Goal: Communication & Community: Ask a question

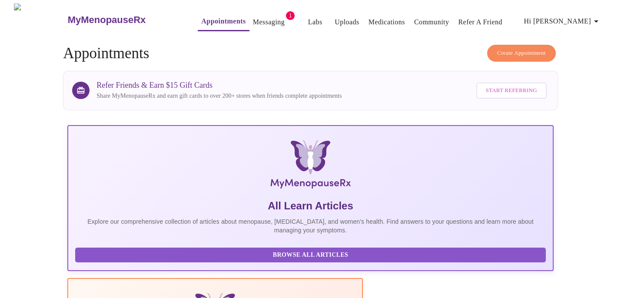
click at [253, 24] on link "Messaging" at bounding box center [269, 22] width 32 height 12
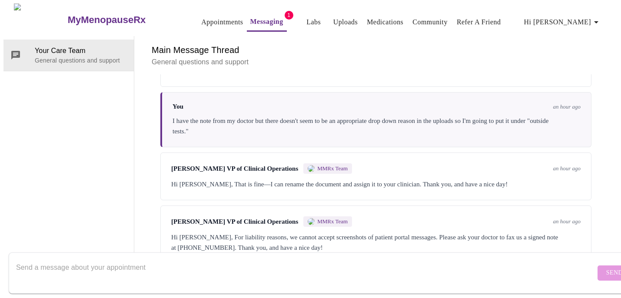
click at [177, 259] on textarea "Send a message about your appointment" at bounding box center [305, 273] width 579 height 28
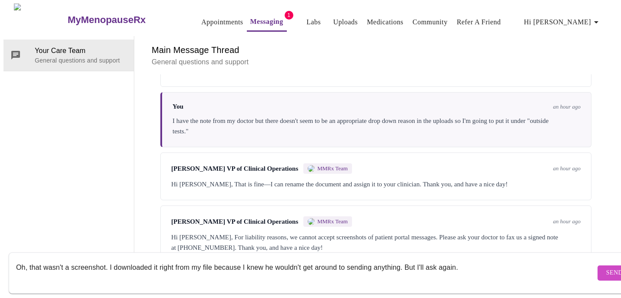
type textarea "Oh, that wasn't a screenshot. I downloaded it right from my file because I knew…"
click at [606, 268] on span "Send" at bounding box center [614, 273] width 17 height 11
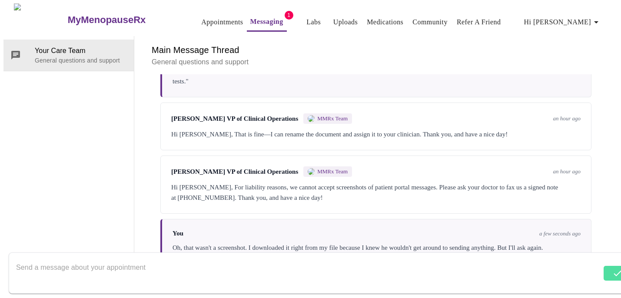
scroll to position [908, 0]
click at [205, 19] on link "Appointments" at bounding box center [222, 22] width 42 height 12
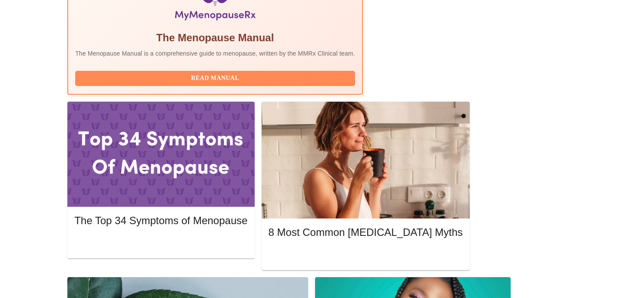
scroll to position [318, 0]
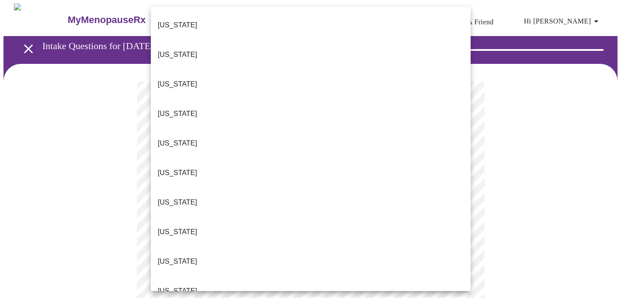
scroll to position [279, 0]
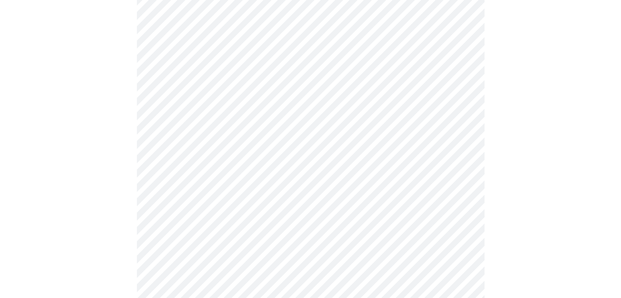
scroll to position [159, 0]
click at [228, 93] on body "MyMenopauseRx Appointments Messaging Labs Uploads Medications Community Refer a…" at bounding box center [310, 239] width 614 height 789
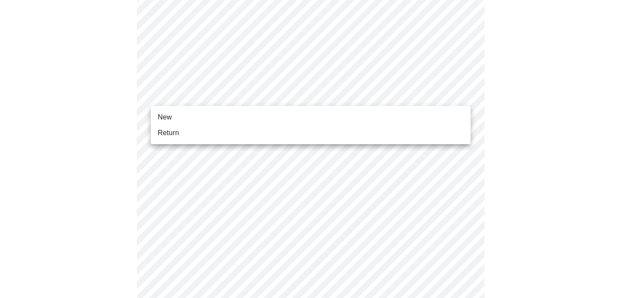
click at [203, 138] on li "Return" at bounding box center [311, 133] width 320 height 16
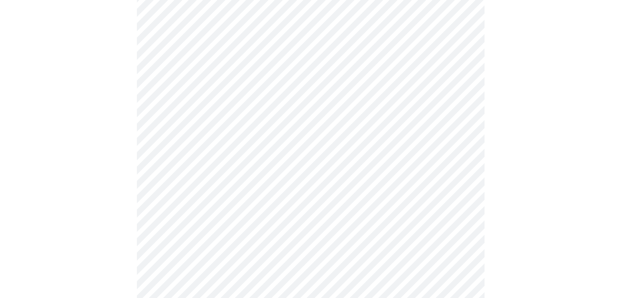
click at [515, 139] on div at bounding box center [310, 263] width 614 height 716
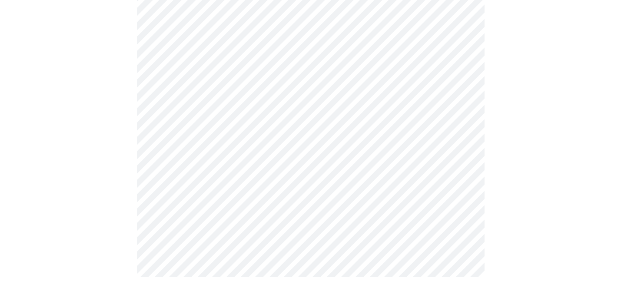
scroll to position [0, 0]
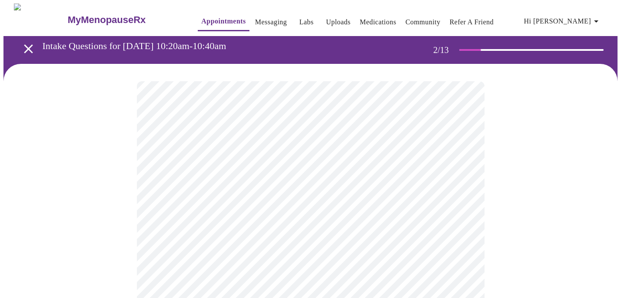
click at [422, 179] on body "MyMenopauseRx Appointments Messaging Labs Uploads Medications Community Refer a…" at bounding box center [310, 264] width 614 height 522
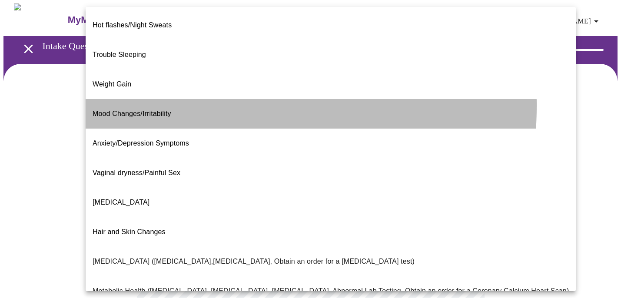
click at [139, 110] on span "Mood Changes/Irritability" at bounding box center [132, 113] width 79 height 7
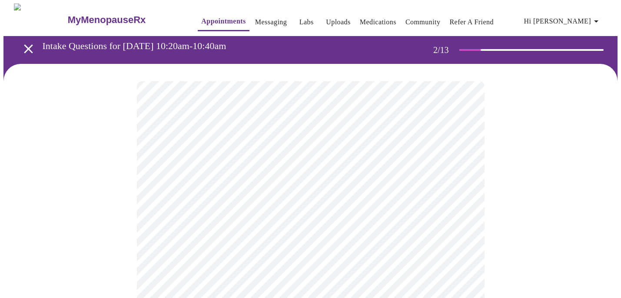
click at [93, 205] on div at bounding box center [310, 292] width 614 height 457
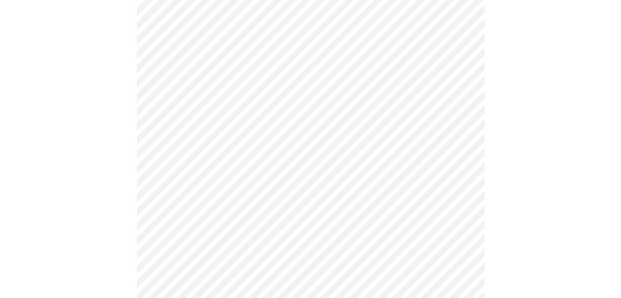
scroll to position [191, 0]
click at [163, 74] on body "MyMenopauseRx Appointments Messaging Labs Uploads Medications Community Refer a…" at bounding box center [310, 70] width 614 height 517
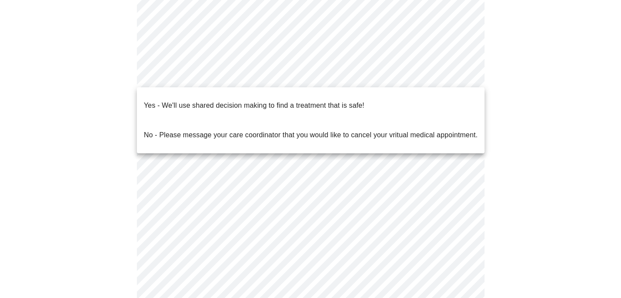
click at [162, 100] on p "Yes - We'll use shared decision making to find a treatment that is safe!" at bounding box center [254, 105] width 220 height 10
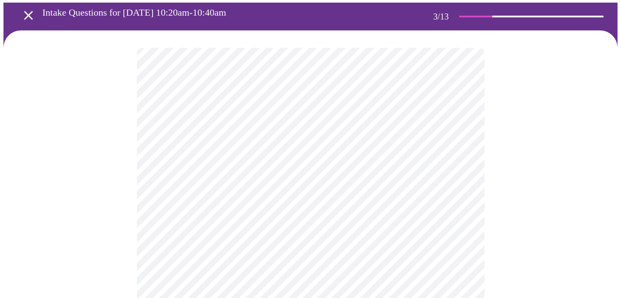
scroll to position [37, 0]
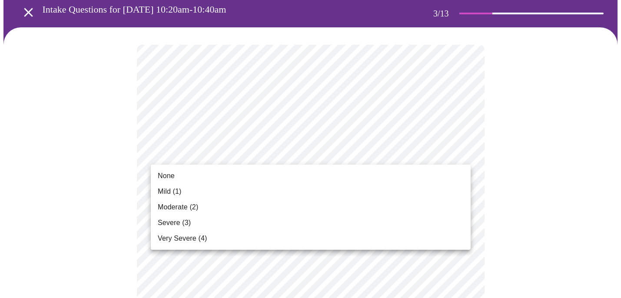
click at [358, 209] on li "Moderate (2)" at bounding box center [311, 207] width 320 height 16
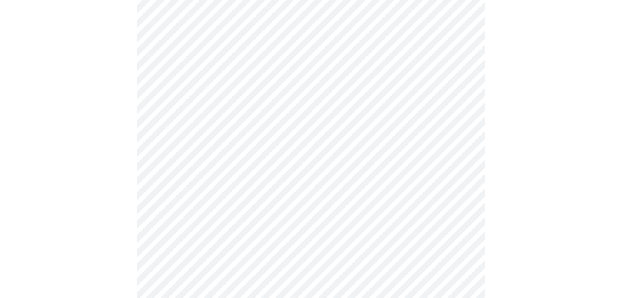
scroll to position [90, 0]
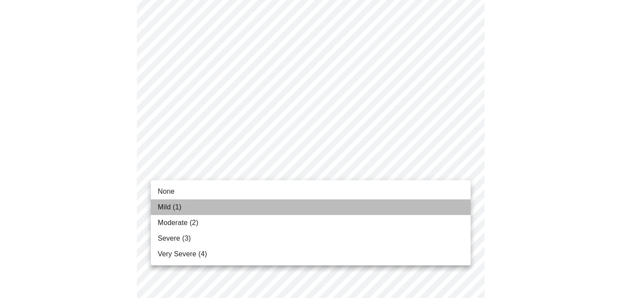
click at [280, 206] on li "Mild (1)" at bounding box center [311, 207] width 320 height 16
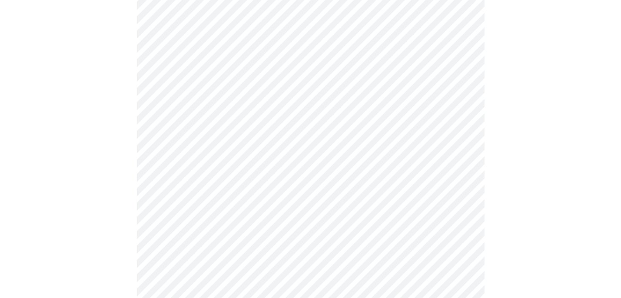
scroll to position [209, 0]
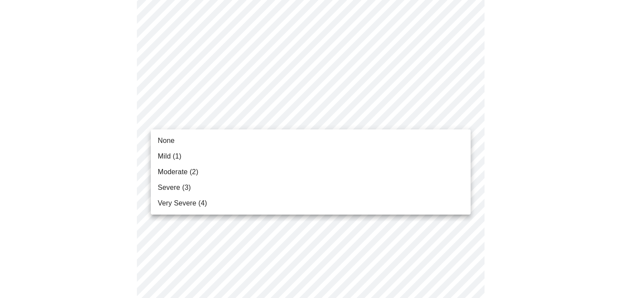
click at [212, 172] on li "Moderate (2)" at bounding box center [311, 172] width 320 height 16
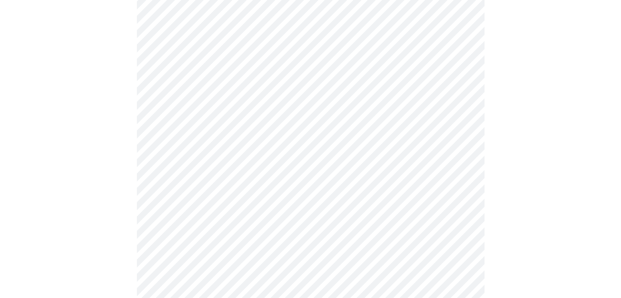
scroll to position [300, 0]
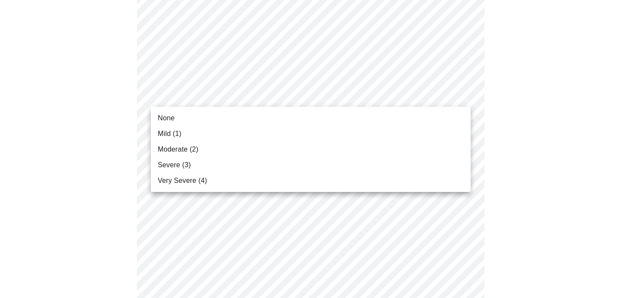
click at [203, 92] on body "MyMenopauseRx Appointments Messaging Labs Uploads Medications Community Refer a…" at bounding box center [310, 263] width 614 height 1120
click at [185, 126] on li "Mild (1)" at bounding box center [311, 134] width 320 height 16
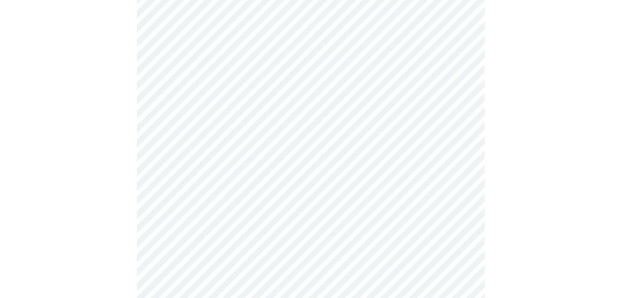
click at [178, 152] on body "MyMenopauseRx Appointments Messaging Labs Uploads Medications Community Refer a…" at bounding box center [310, 256] width 614 height 1107
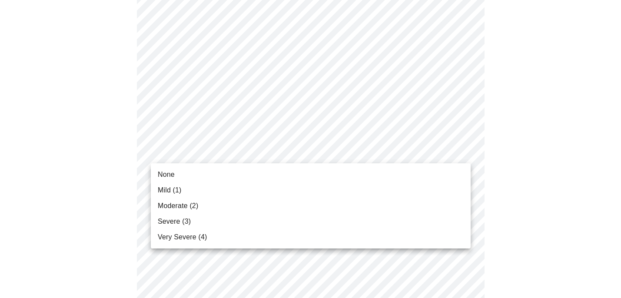
click at [164, 202] on span "Moderate (2)" at bounding box center [178, 206] width 40 height 10
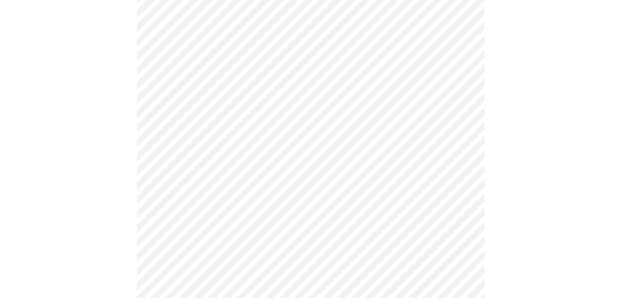
scroll to position [424, 0]
click at [178, 81] on body "MyMenopauseRx Appointments Messaging Labs Uploads Medications Community Refer a…" at bounding box center [310, 126] width 614 height 1095
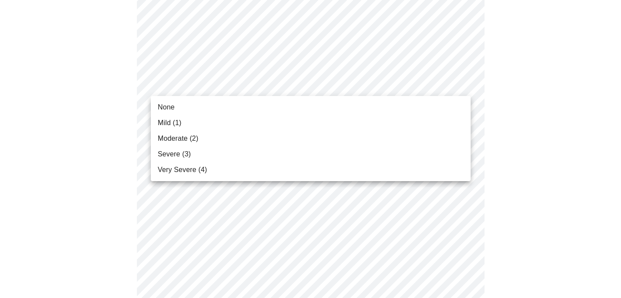
click at [172, 132] on li "Moderate (2)" at bounding box center [311, 139] width 320 height 16
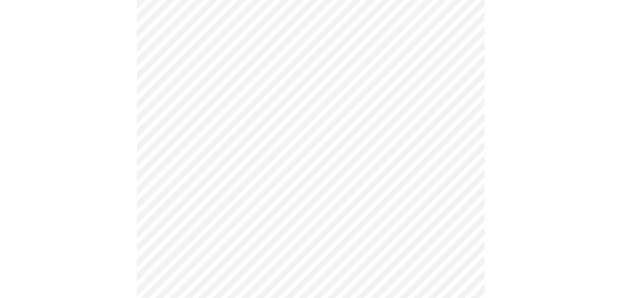
scroll to position [548, 0]
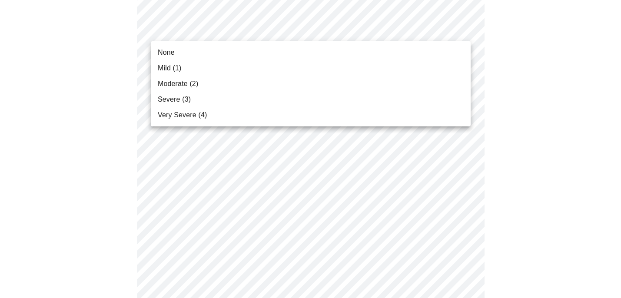
click at [105, 106] on div at bounding box center [310, 149] width 621 height 298
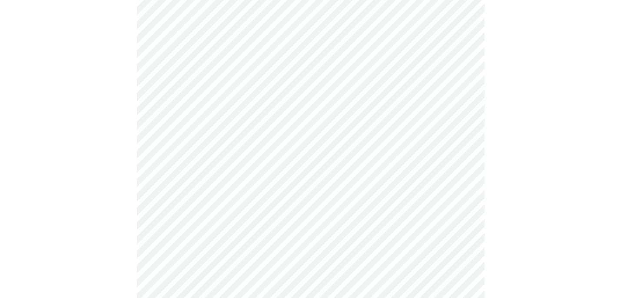
click at [105, 106] on div at bounding box center [310, 27] width 614 height 1023
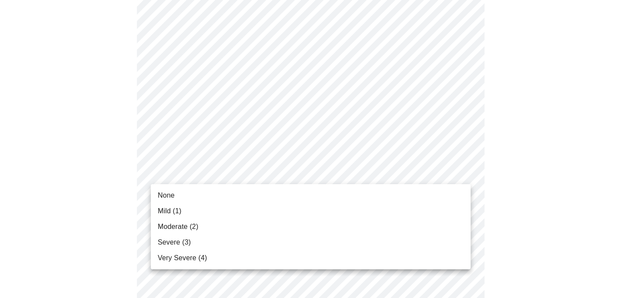
click at [163, 167] on body "MyMenopauseRx Appointments Messaging Labs Uploads Medications Community Refer a…" at bounding box center [310, 140] width 614 height 1083
click at [165, 213] on span "Mild (1)" at bounding box center [170, 211] width 24 height 10
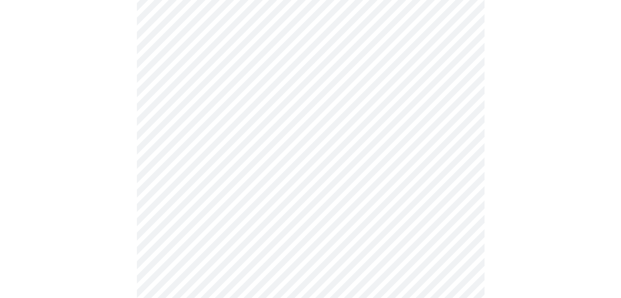
scroll to position [478, 0]
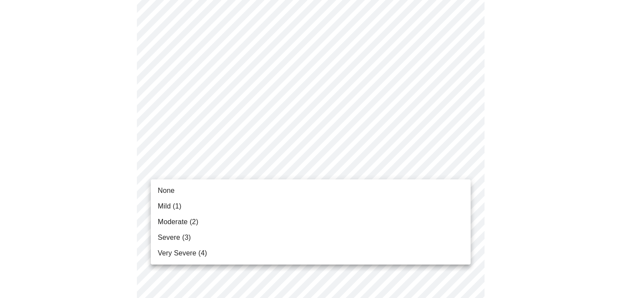
click at [164, 172] on body "MyMenopauseRx Appointments Messaging Labs Uploads Medications Community Refer a…" at bounding box center [310, 60] width 614 height 1071
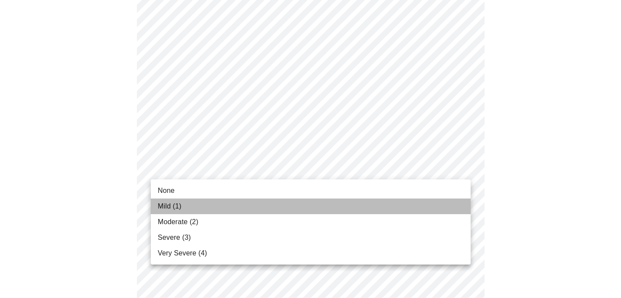
click at [160, 211] on span "Mild (1)" at bounding box center [170, 206] width 24 height 10
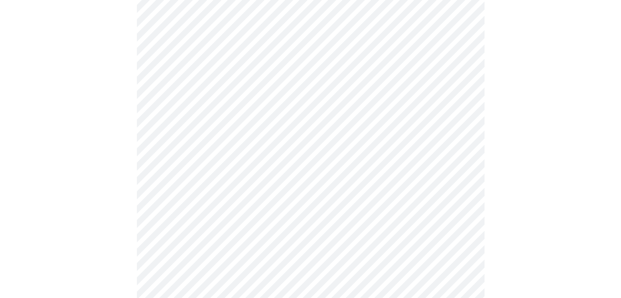
click at [163, 239] on body "MyMenopauseRx Appointments Messaging Labs Uploads Medications Community Refer a…" at bounding box center [310, 54] width 614 height 1059
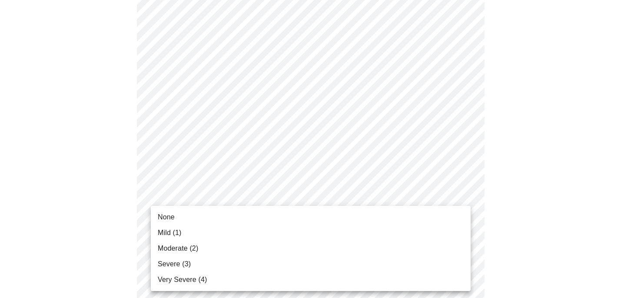
click at [158, 232] on span "Mild (1)" at bounding box center [170, 233] width 24 height 10
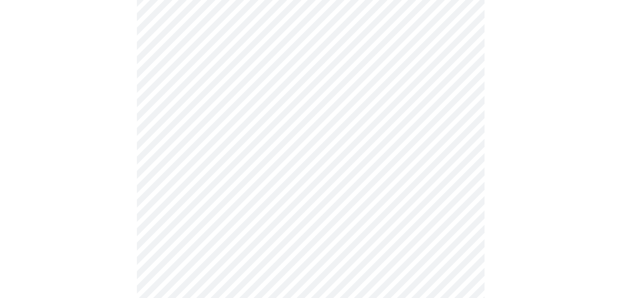
scroll to position [644, 0]
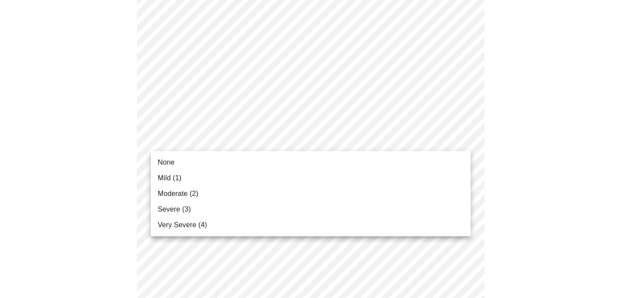
click at [173, 170] on li "Mild (1)" at bounding box center [311, 178] width 320 height 16
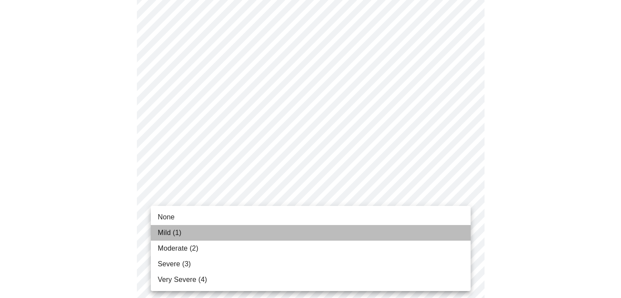
click at [162, 231] on span "Mild (1)" at bounding box center [170, 233] width 24 height 10
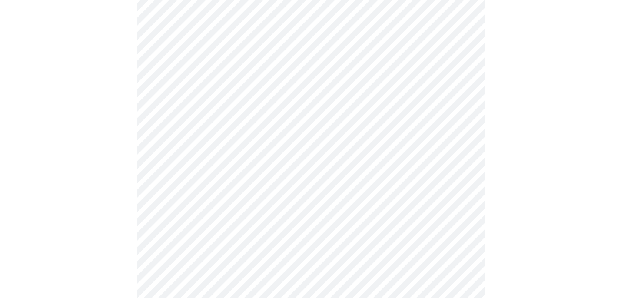
scroll to position [401, 0]
click at [159, 121] on body "MyMenopauseRx Appointments Messaging Labs Uploads Medications Community Refer a…" at bounding box center [310, 32] width 614 height 858
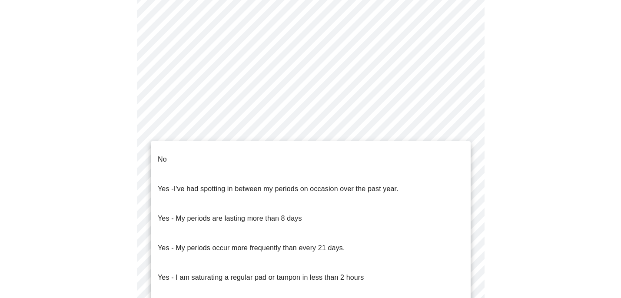
click at [157, 153] on li "No" at bounding box center [311, 160] width 320 height 30
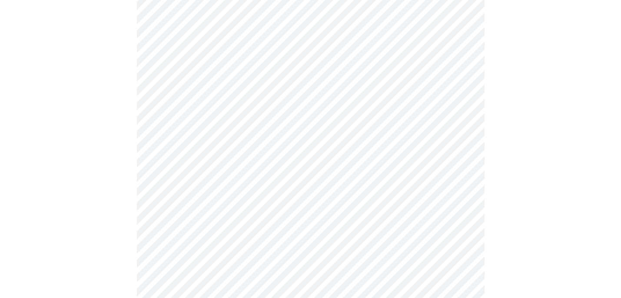
scroll to position [468, 0]
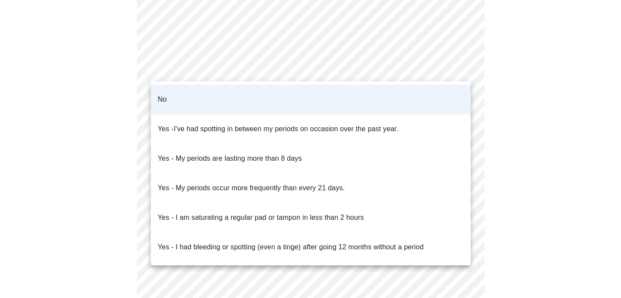
click at [167, 153] on p "Yes - My periods are lasting more than 8 days" at bounding box center [230, 158] width 144 height 10
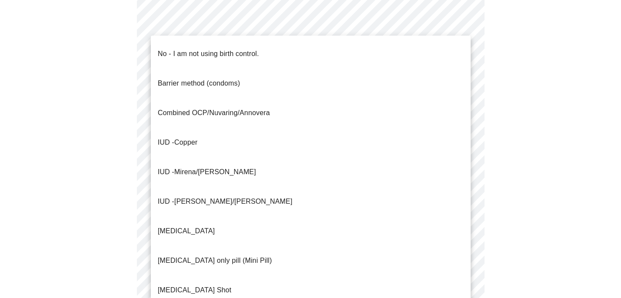
click at [97, 146] on div at bounding box center [310, 149] width 621 height 298
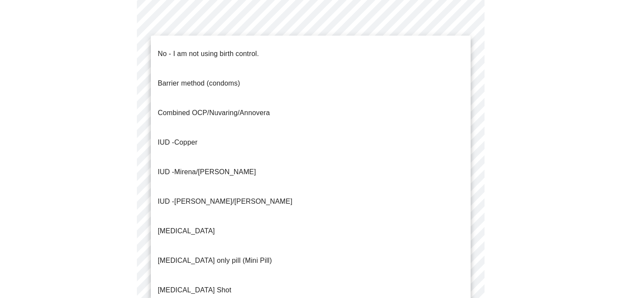
click at [170, 246] on li "Progesterone only pill (Mini Pill)" at bounding box center [311, 261] width 320 height 30
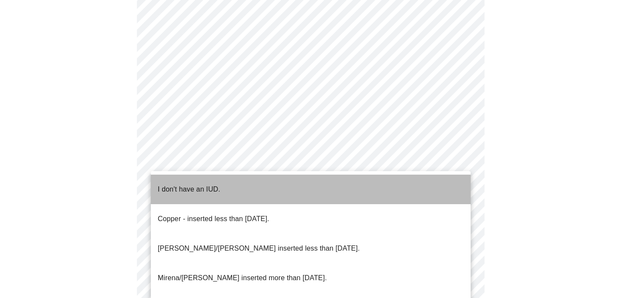
click at [166, 189] on span "I don't have an IUD." at bounding box center [189, 189] width 63 height 24
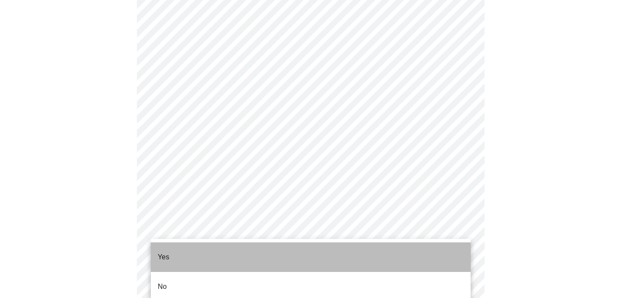
click at [163, 253] on p "Yes" at bounding box center [164, 257] width 12 height 10
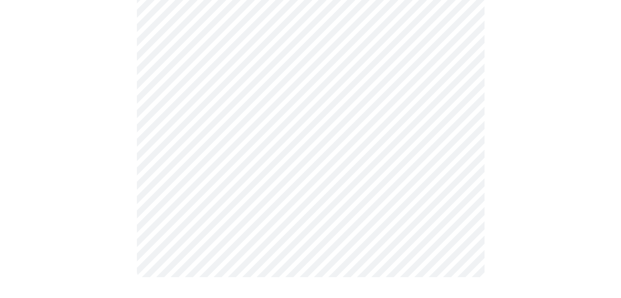
scroll to position [0, 0]
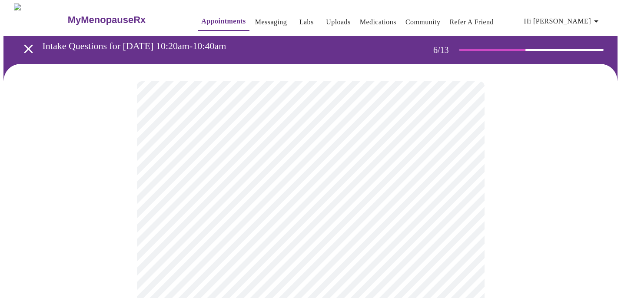
click at [595, 201] on div at bounding box center [310, 263] width 614 height 399
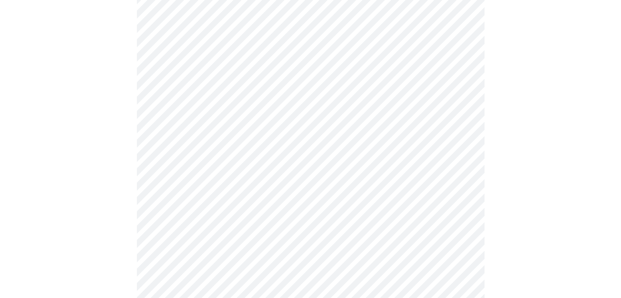
scroll to position [2270, 0]
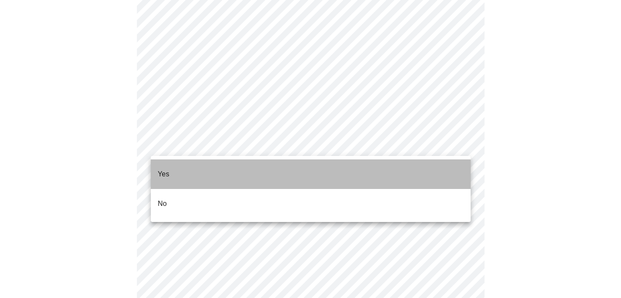
click at [239, 180] on li "Yes" at bounding box center [311, 174] width 320 height 30
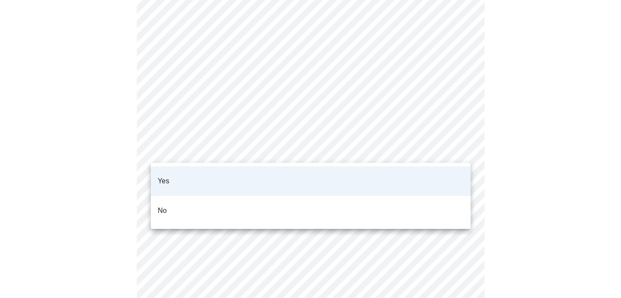
click at [202, 203] on li "No" at bounding box center [311, 211] width 320 height 30
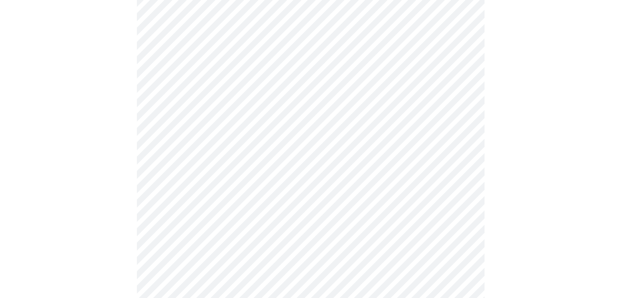
scroll to position [389, 0]
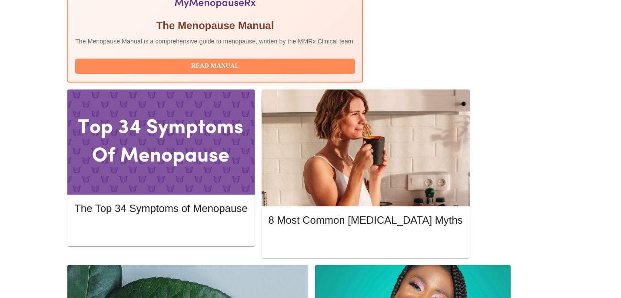
scroll to position [338, 0]
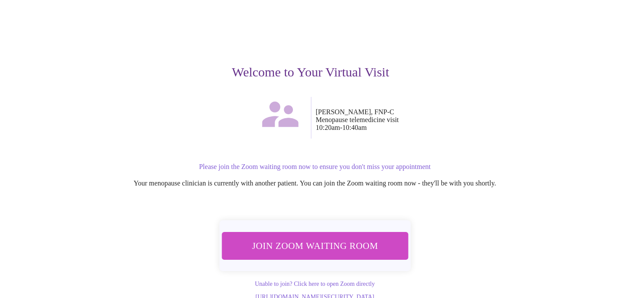
scroll to position [65, 0]
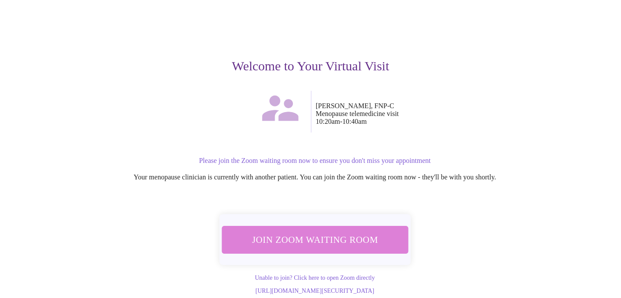
click at [363, 232] on span "Join Zoom Waiting Room" at bounding box center [314, 240] width 163 height 16
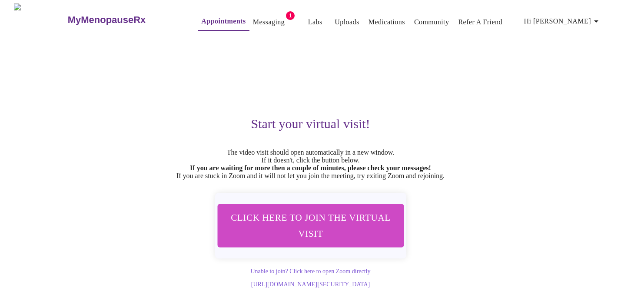
scroll to position [0, 0]
click at [253, 20] on link "Messaging" at bounding box center [269, 22] width 32 height 12
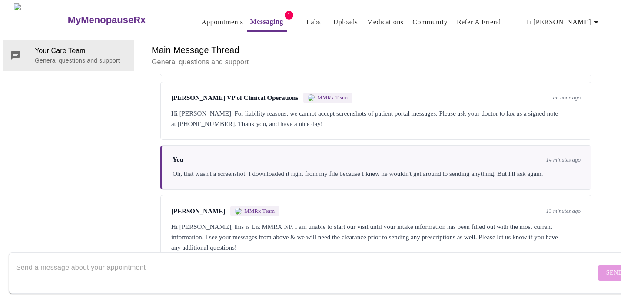
scroll to position [983, 0]
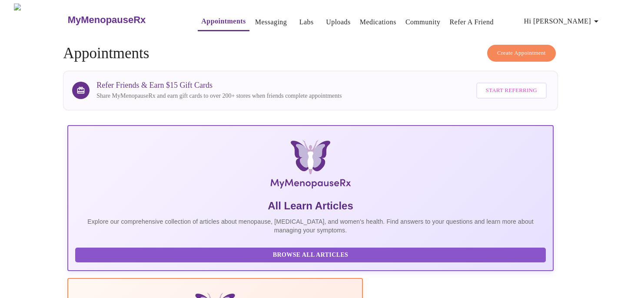
click at [592, 17] on span "Hi [PERSON_NAME]" at bounding box center [562, 21] width 77 height 12
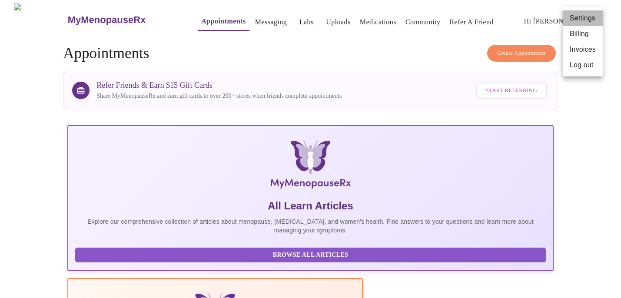
click at [592, 17] on li "Settings" at bounding box center [583, 18] width 40 height 16
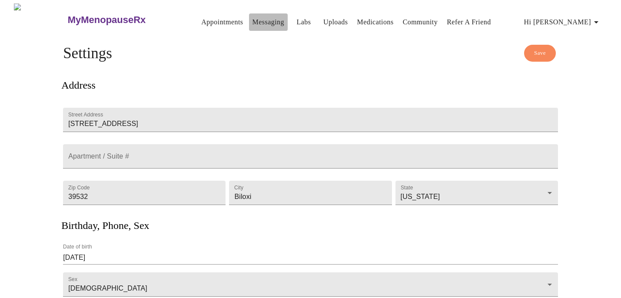
click at [253, 23] on link "Messaging" at bounding box center [269, 22] width 32 height 12
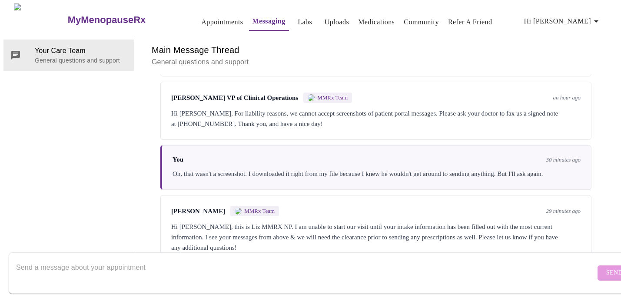
scroll to position [983, 0]
click at [140, 269] on textarea "Send a message about your appointment" at bounding box center [305, 273] width 579 height 28
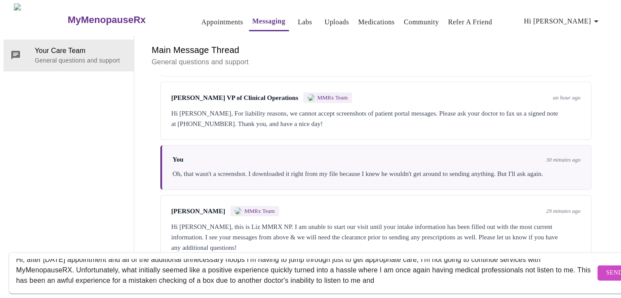
scroll to position [10, 0]
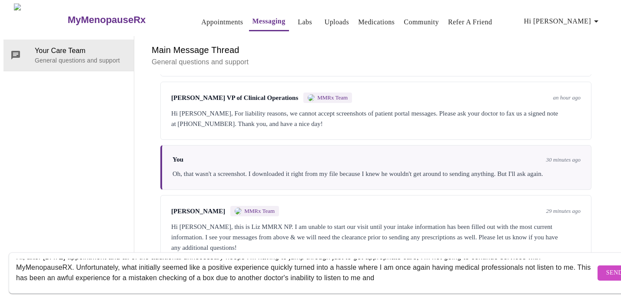
drag, startPoint x: 426, startPoint y: 274, endPoint x: 243, endPoint y: 271, distance: 183.4
click at [243, 271] on textarea "Hi, after [DATE] appointment and all of the additional unnecessary hoops I'm ha…" at bounding box center [305, 273] width 579 height 28
click at [532, 263] on textarea "Hi, after [DATE] appointment and all of the additional unnecessary hoops I'm ha…" at bounding box center [305, 273] width 579 height 28
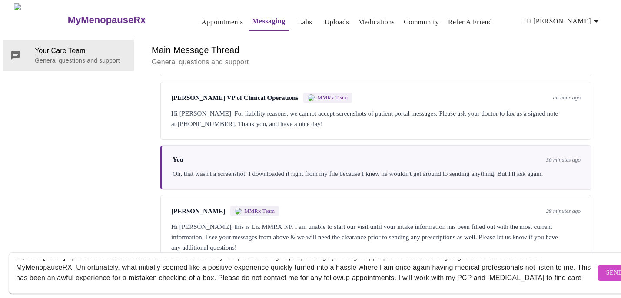
click at [30, 273] on textarea "Hi, after [DATE] appointment and all of the additional unnecessary hoops I'm ha…" at bounding box center [305, 273] width 579 height 28
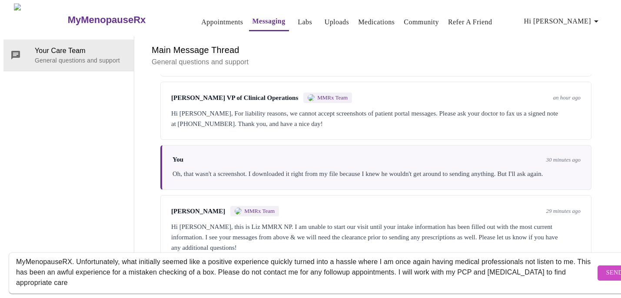
click at [86, 278] on div "Hi, after [DATE] appointment and all of the additional unnecessary hoops I'm ha…" at bounding box center [305, 272] width 579 height 33
click at [86, 272] on textarea "Hi, after [DATE] appointment and all of the additional unnecessary hoops I'm ha…" at bounding box center [305, 273] width 579 height 28
type textarea "Hi, after [DATE] appointment and all of the additional unnecessary hoops I'm ha…"
click at [606, 268] on span "Send" at bounding box center [614, 273] width 17 height 11
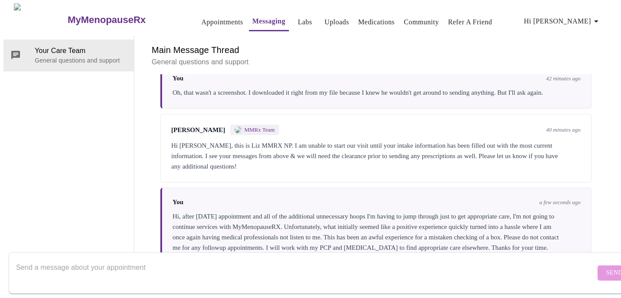
scroll to position [0, 0]
